Goal: Use online tool/utility: Use online tool/utility

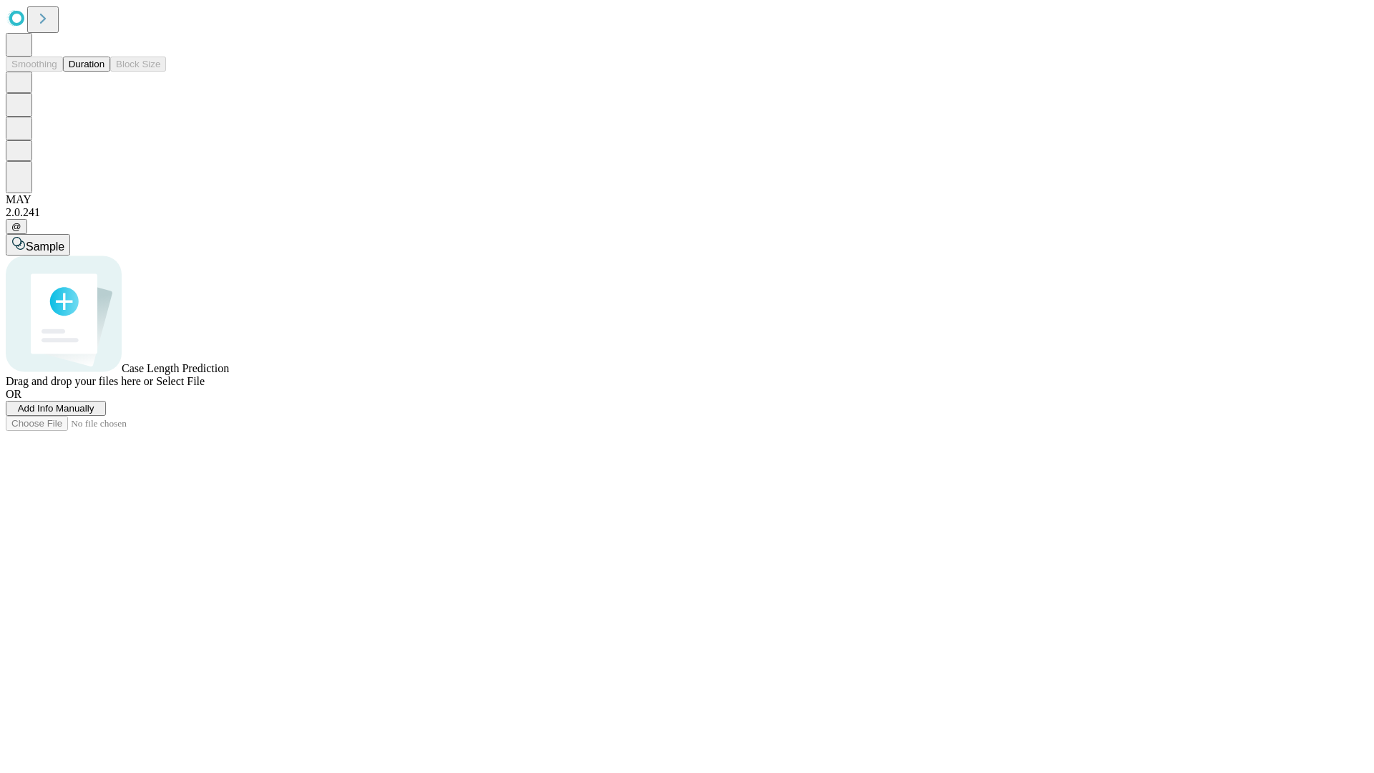
click at [104, 72] on button "Duration" at bounding box center [86, 64] width 47 height 15
click at [64, 240] on span "Sample" at bounding box center [45, 246] width 39 height 12
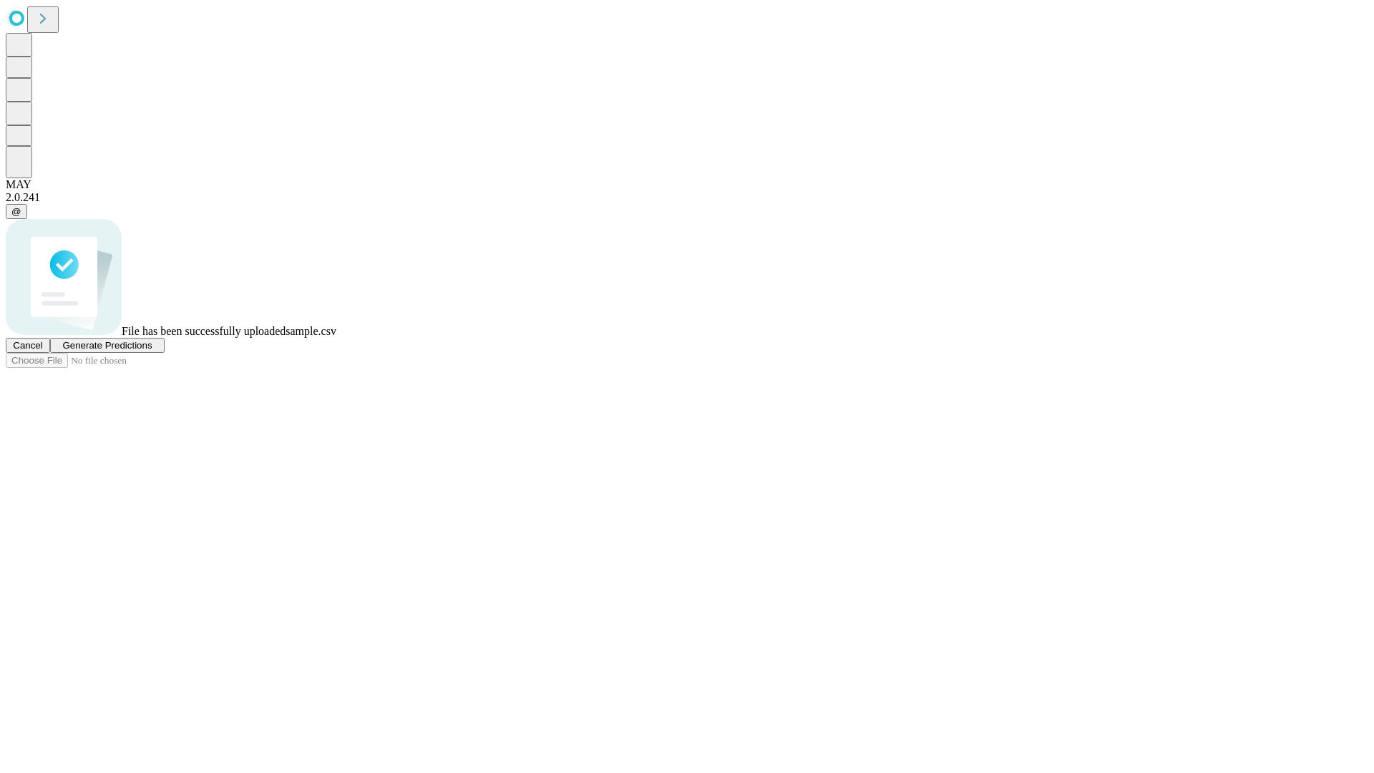
click at [152, 351] on span "Generate Predictions" at bounding box center [106, 345] width 89 height 11
